Goal: Task Accomplishment & Management: Complete application form

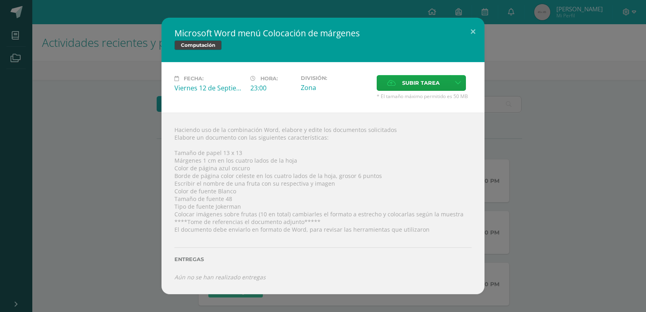
click at [427, 75] on div "Fecha: [DATE] Hora: 23:00 División: Zona Subir tarea Cancelar" at bounding box center [322, 87] width 323 height 50
click at [423, 86] on span "Subir tarea" at bounding box center [421, 82] width 38 height 15
click at [0, 0] on input "Subir tarea" at bounding box center [0, 0] width 0 height 0
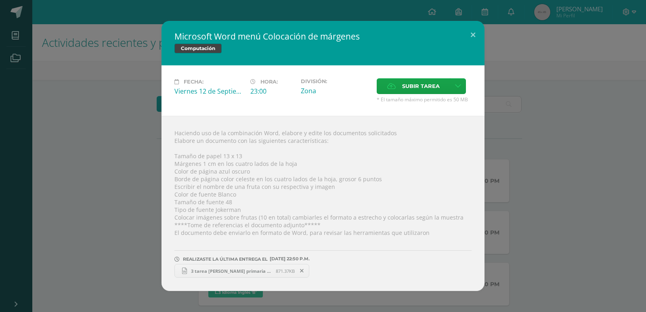
click at [229, 272] on span "3 tarea [PERSON_NAME] primaria seccion b.docx" at bounding box center [231, 271] width 89 height 6
click at [432, 163] on div "Haciendo uso de la combinación Word, elabore y edite los documentos solicitados…" at bounding box center [322, 203] width 323 height 175
click at [474, 34] on button at bounding box center [472, 34] width 23 height 27
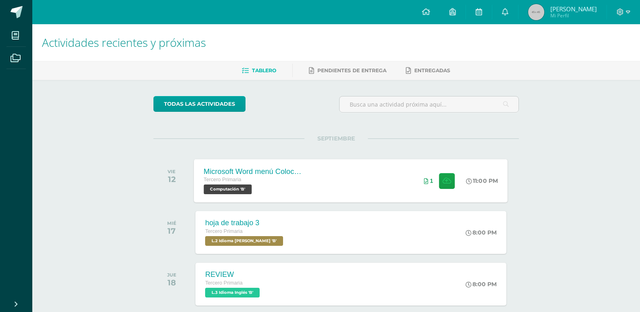
click at [388, 182] on div "Microsoft Word menú Colocación de márgenes Tercero Primaria Computación 'B' 11:…" at bounding box center [351, 180] width 314 height 43
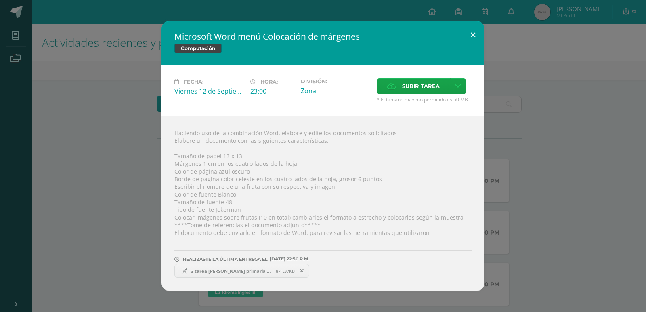
click at [474, 32] on button at bounding box center [472, 34] width 23 height 27
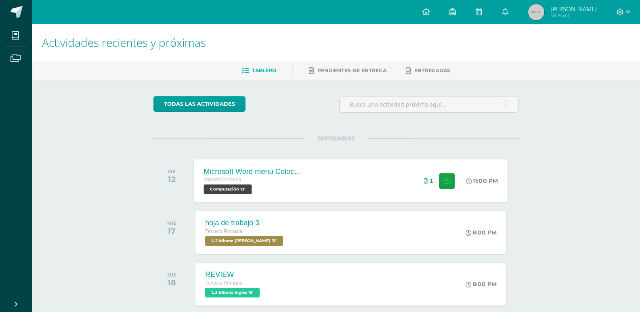
click at [332, 174] on div "Microsoft Word menú Colocación de márgenes Tercero Primaria Computación 'B' 11:…" at bounding box center [351, 180] width 314 height 43
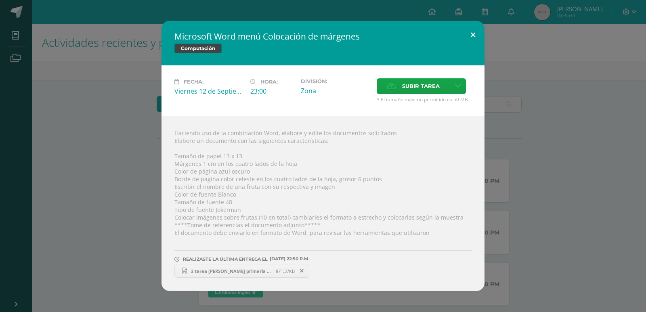
click at [474, 33] on button at bounding box center [472, 34] width 23 height 27
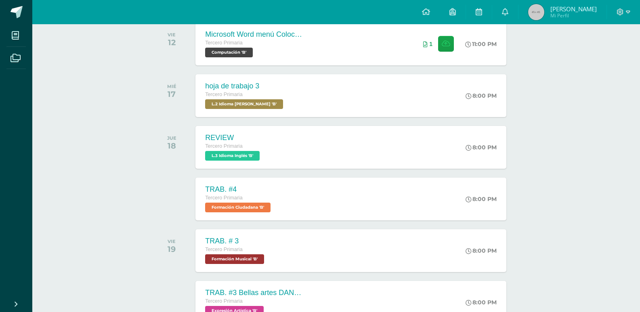
scroll to position [140, 0]
